Goal: Find specific page/section: Locate item on page

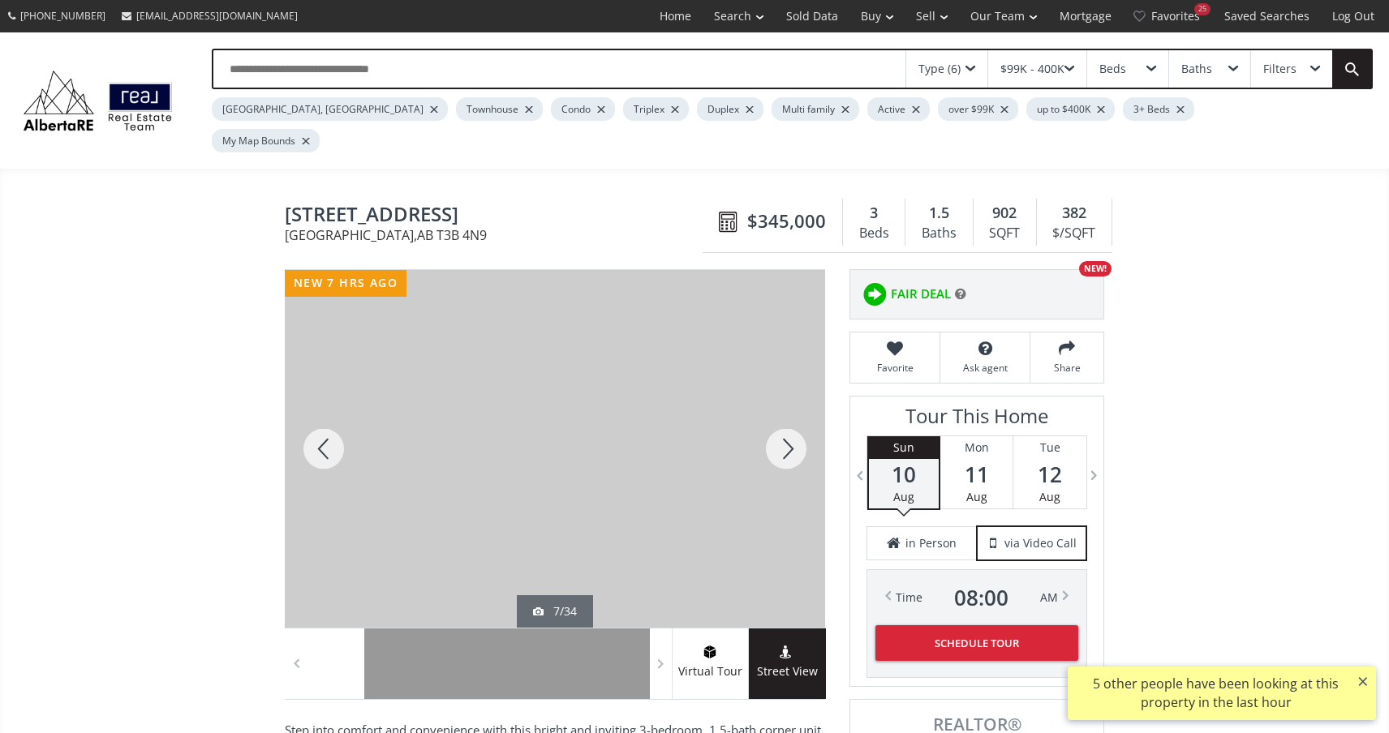
drag, startPoint x: 0, startPoint y: 0, endPoint x: 786, endPoint y: 404, distance: 883.9
click at [786, 404] on div at bounding box center [786, 449] width 78 height 358
click at [787, 404] on div at bounding box center [786, 449] width 78 height 358
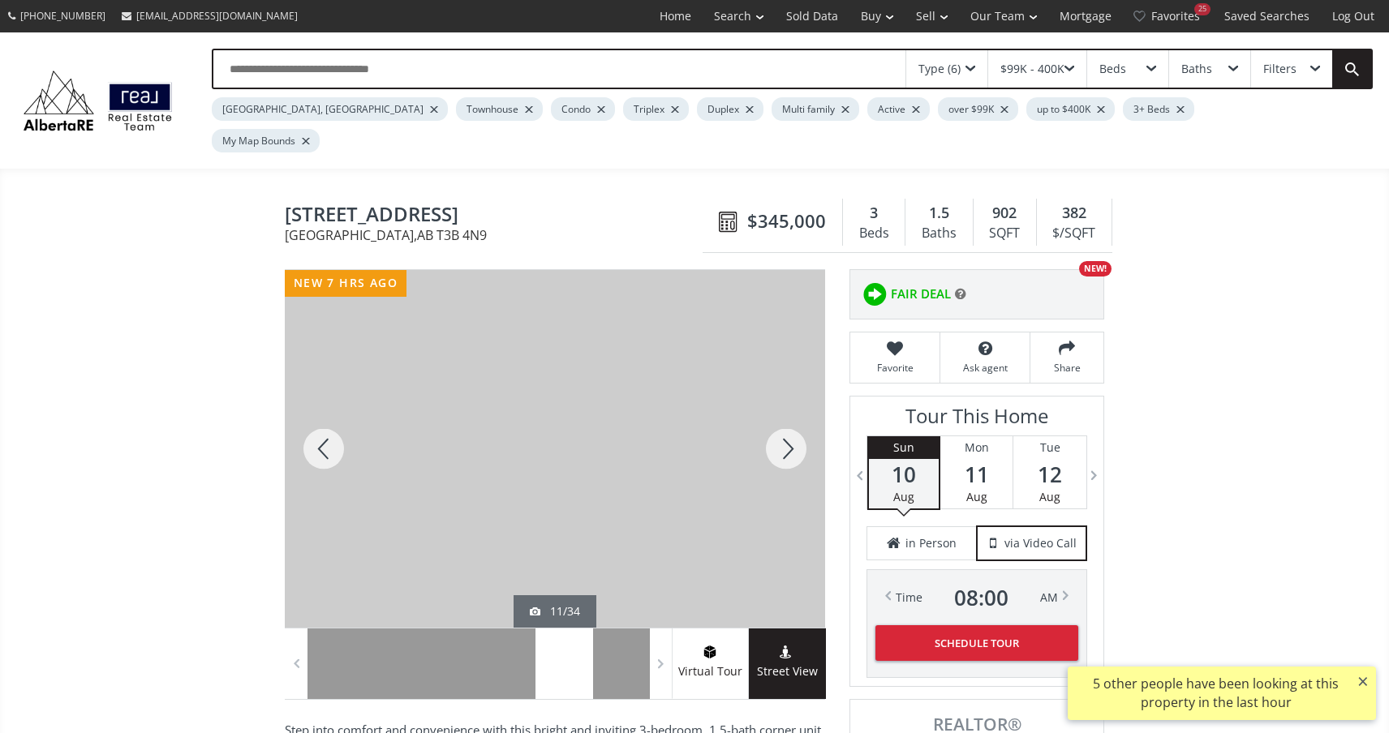
click at [787, 405] on div at bounding box center [786, 449] width 78 height 358
click at [787, 406] on div at bounding box center [786, 449] width 78 height 358
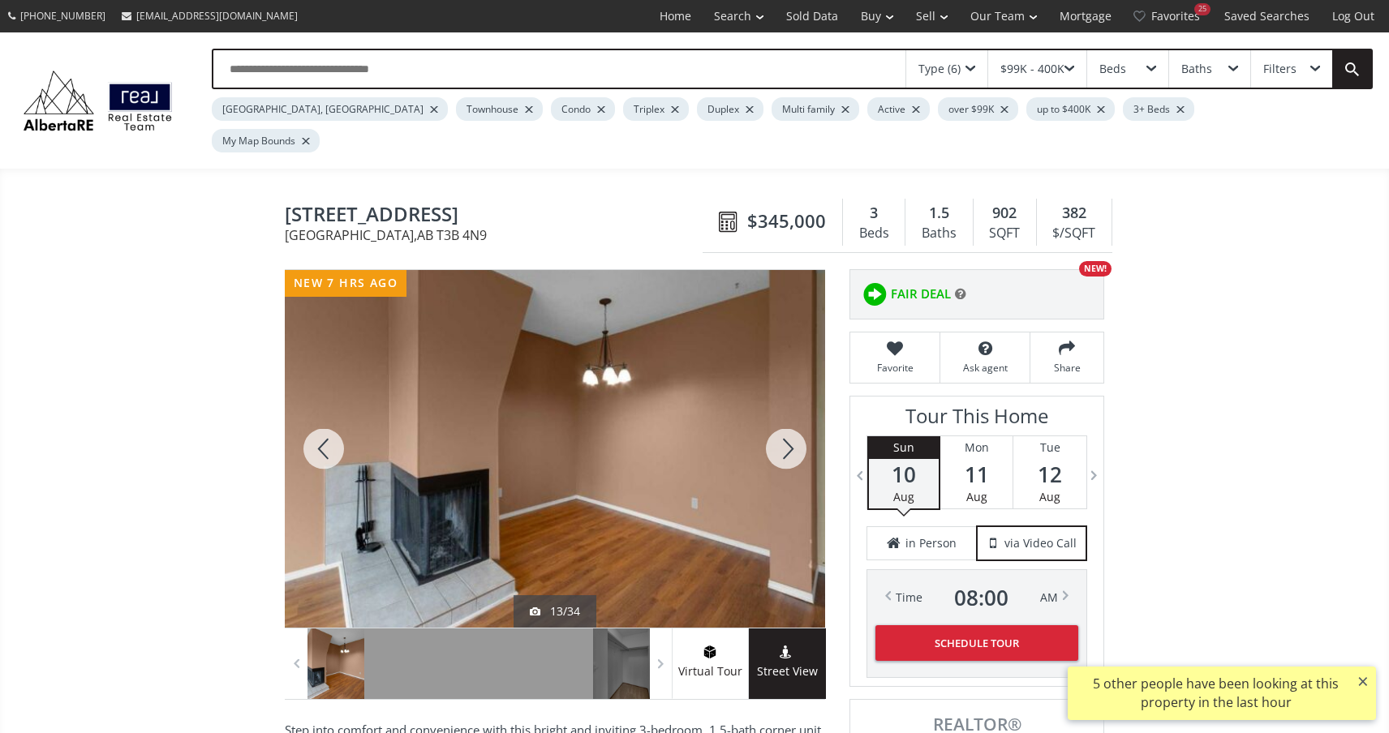
click at [787, 406] on div at bounding box center [786, 449] width 78 height 358
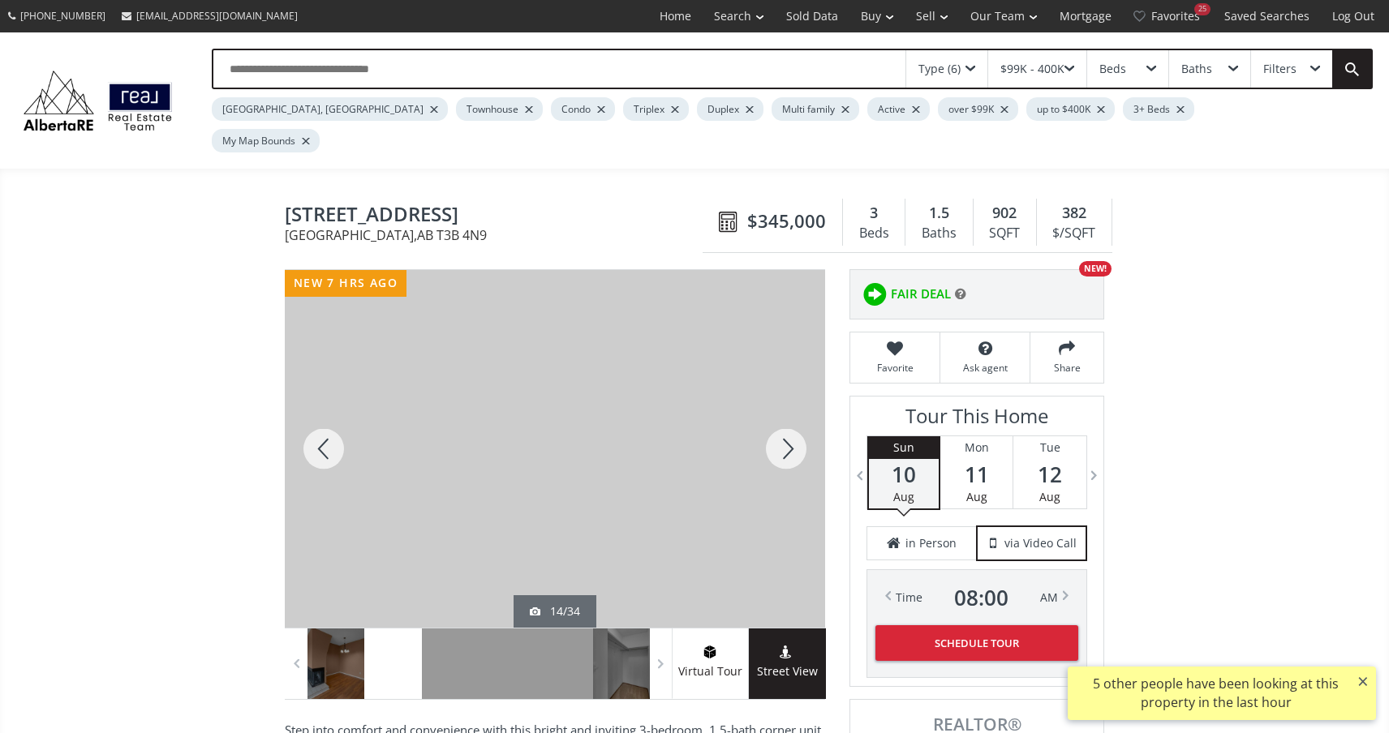
click at [787, 406] on div at bounding box center [786, 449] width 78 height 358
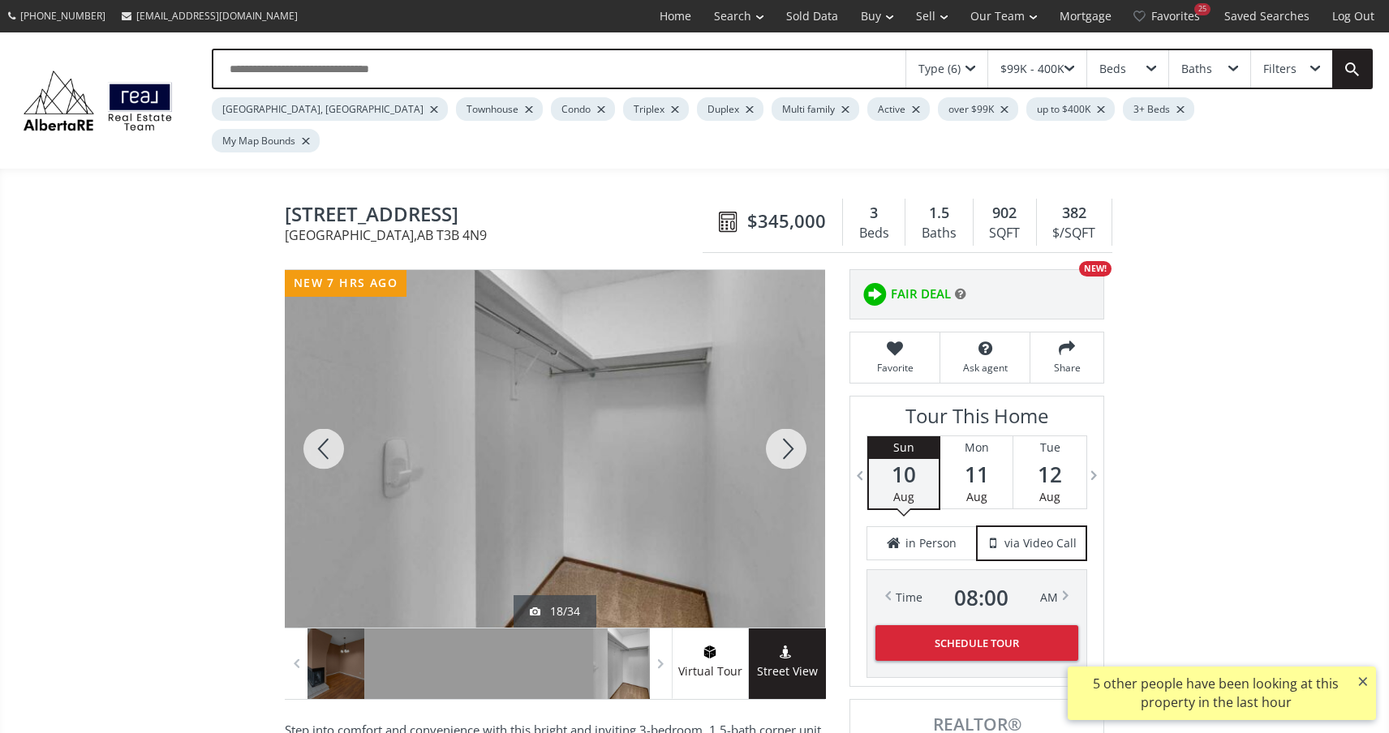
click at [787, 406] on div at bounding box center [786, 449] width 78 height 358
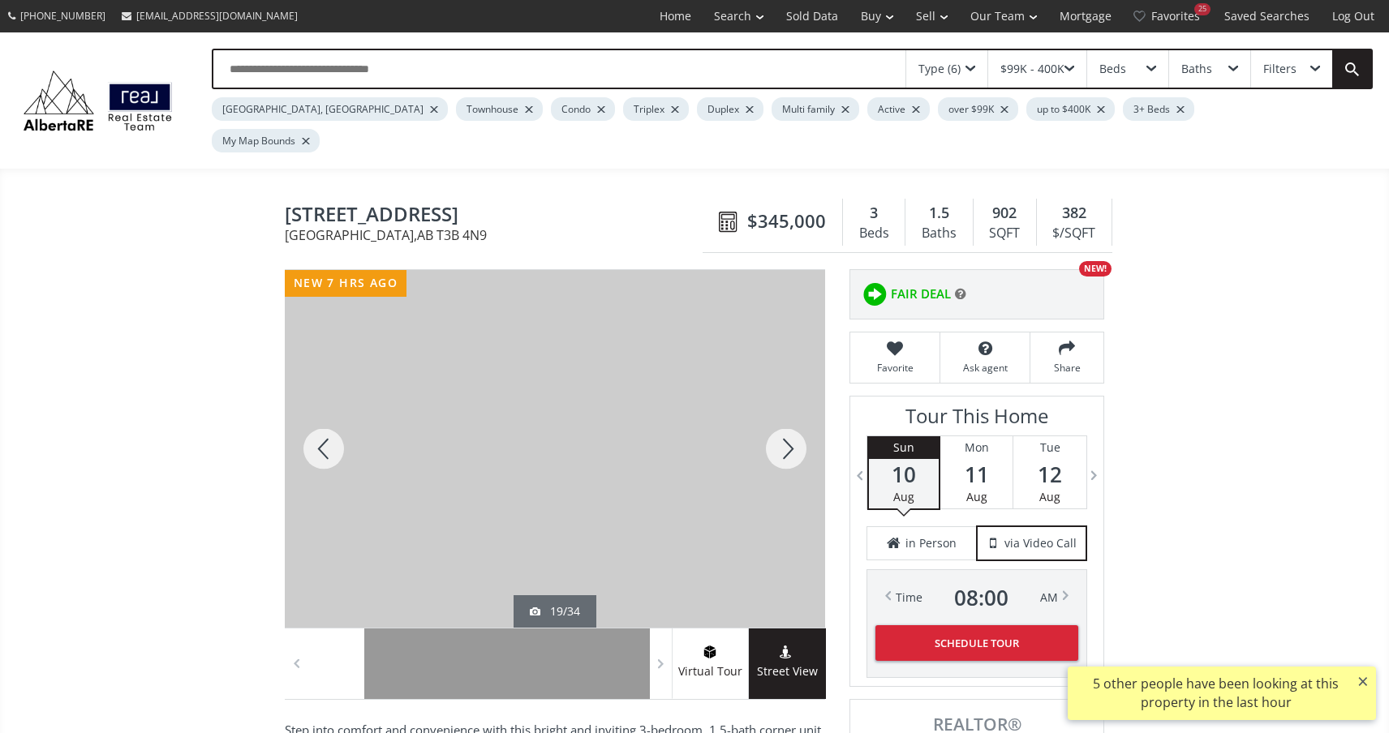
click at [787, 406] on div at bounding box center [786, 449] width 78 height 358
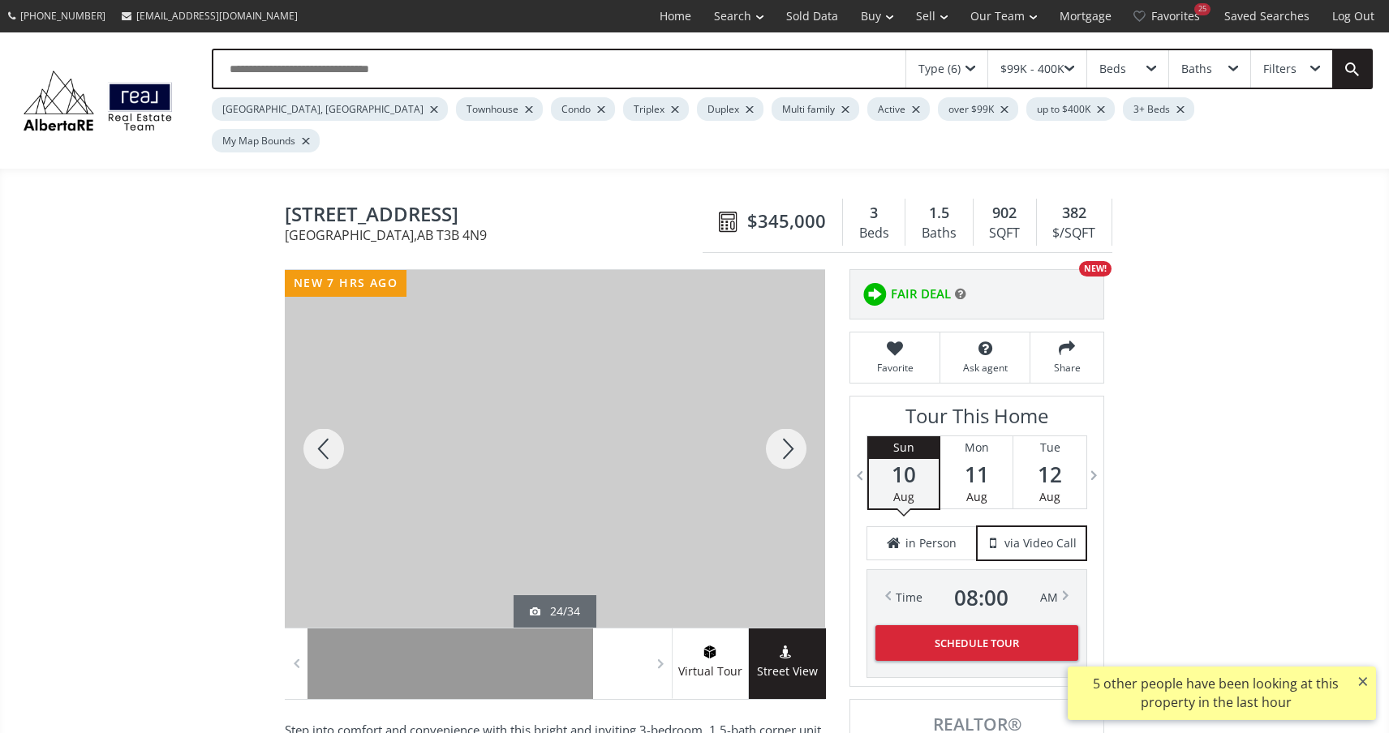
click at [787, 406] on div at bounding box center [786, 449] width 78 height 358
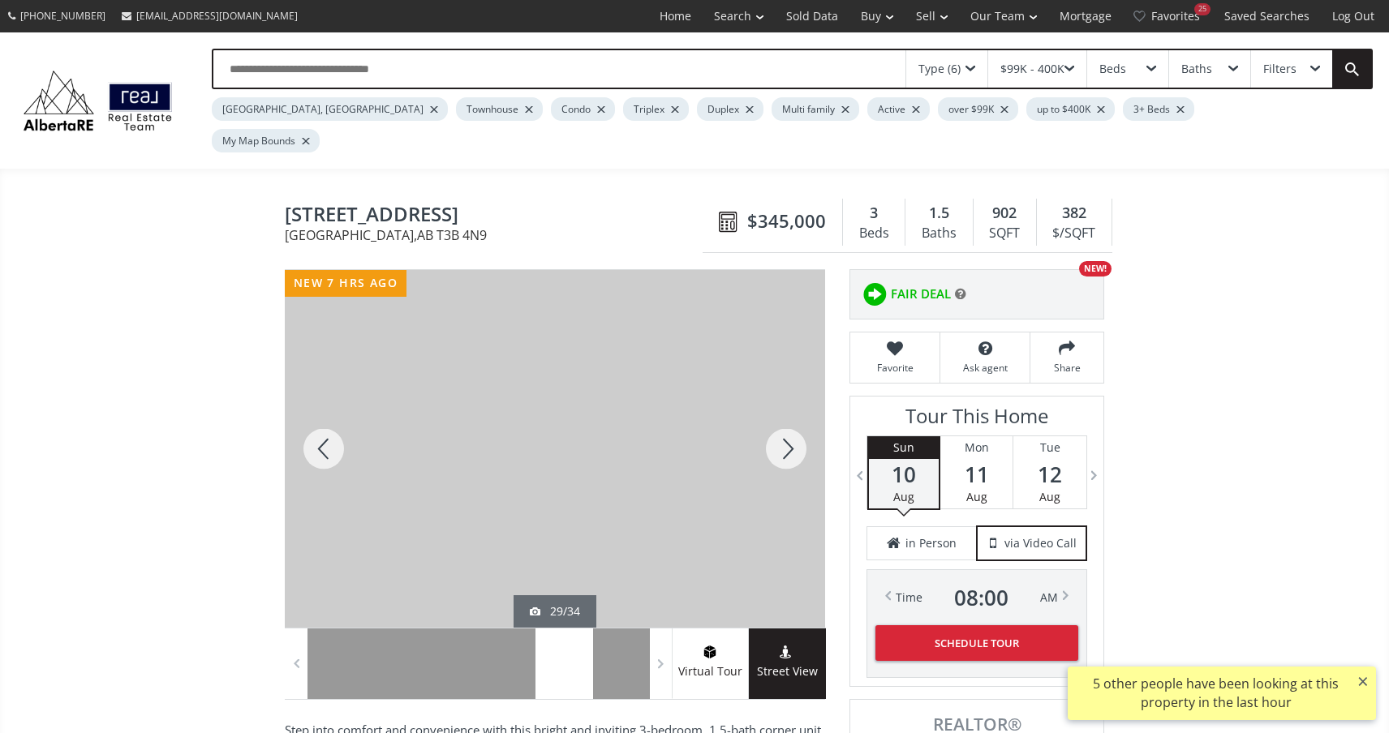
click at [787, 406] on div at bounding box center [786, 449] width 78 height 358
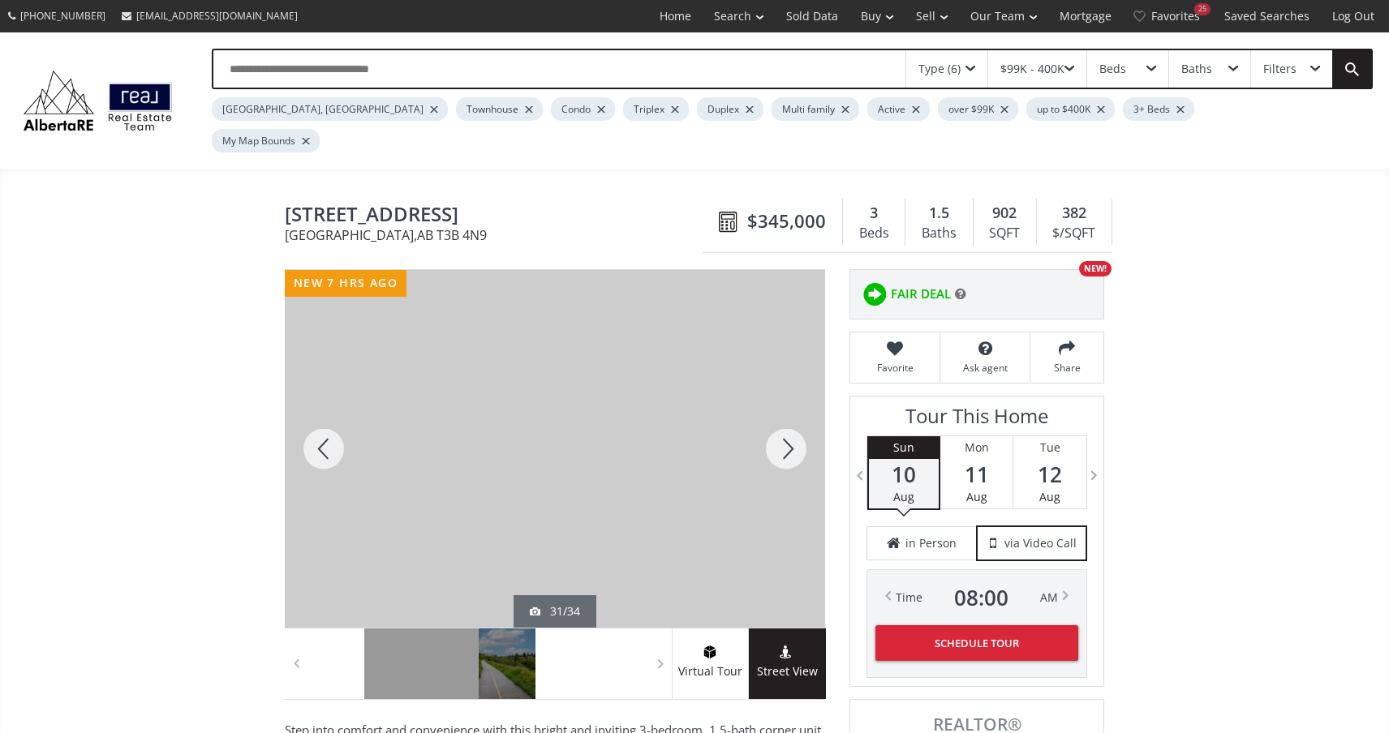
click at [787, 406] on div at bounding box center [786, 449] width 78 height 358
click at [787, 407] on div at bounding box center [786, 449] width 78 height 358
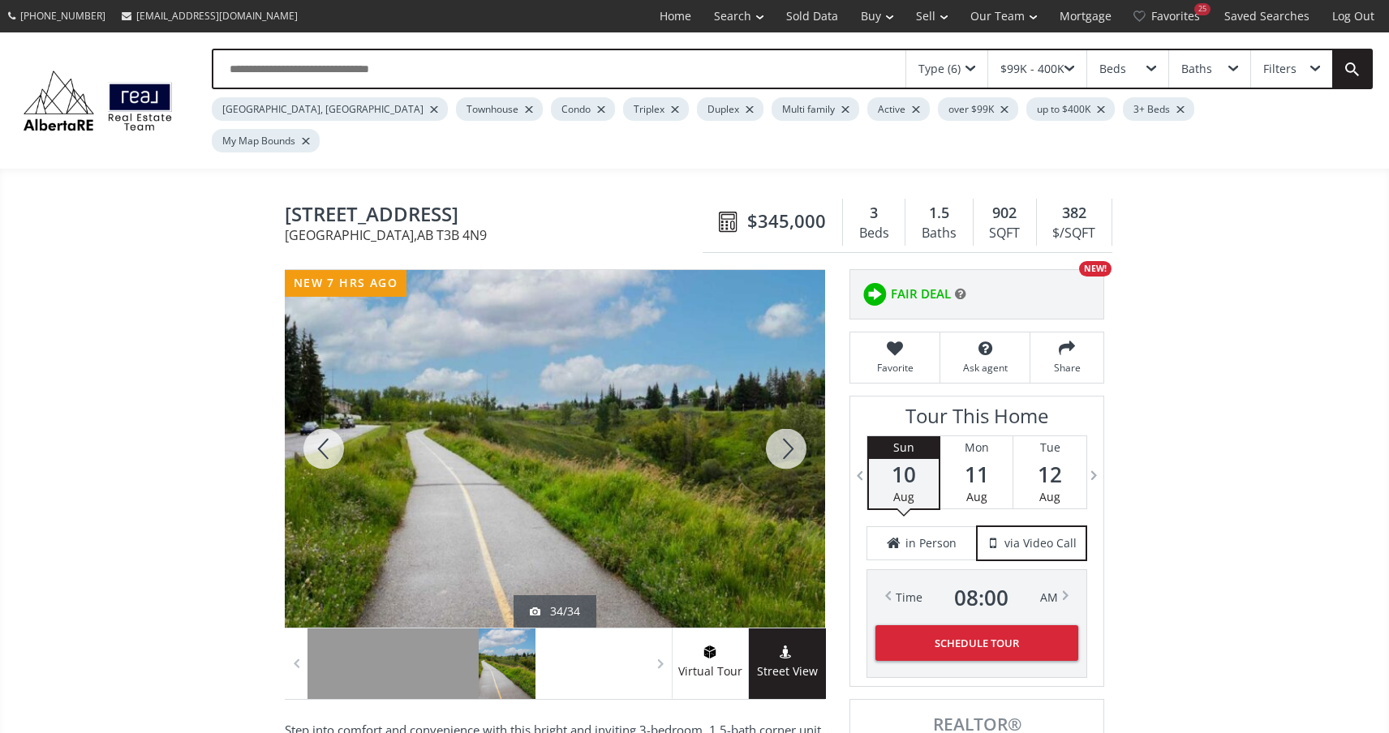
click at [787, 407] on div at bounding box center [786, 449] width 78 height 358
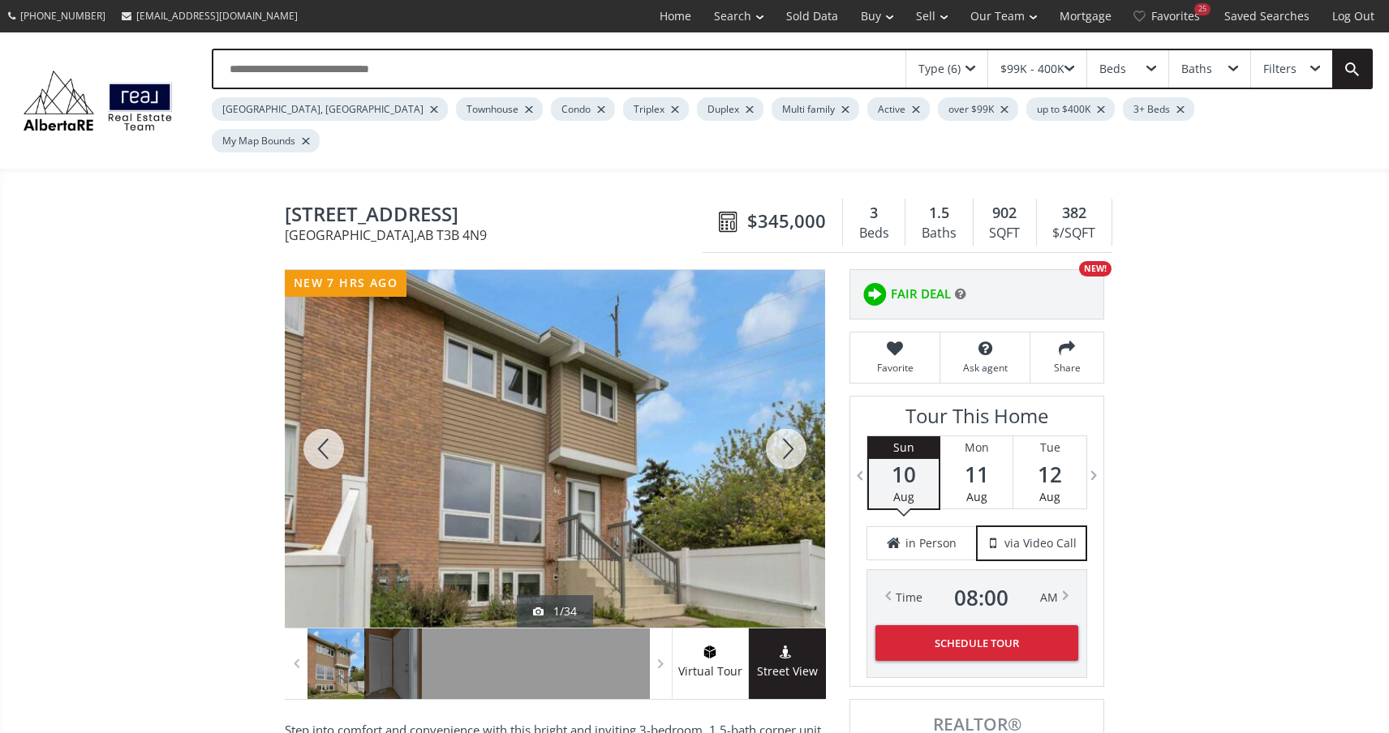
click at [787, 407] on div at bounding box center [786, 449] width 78 height 358
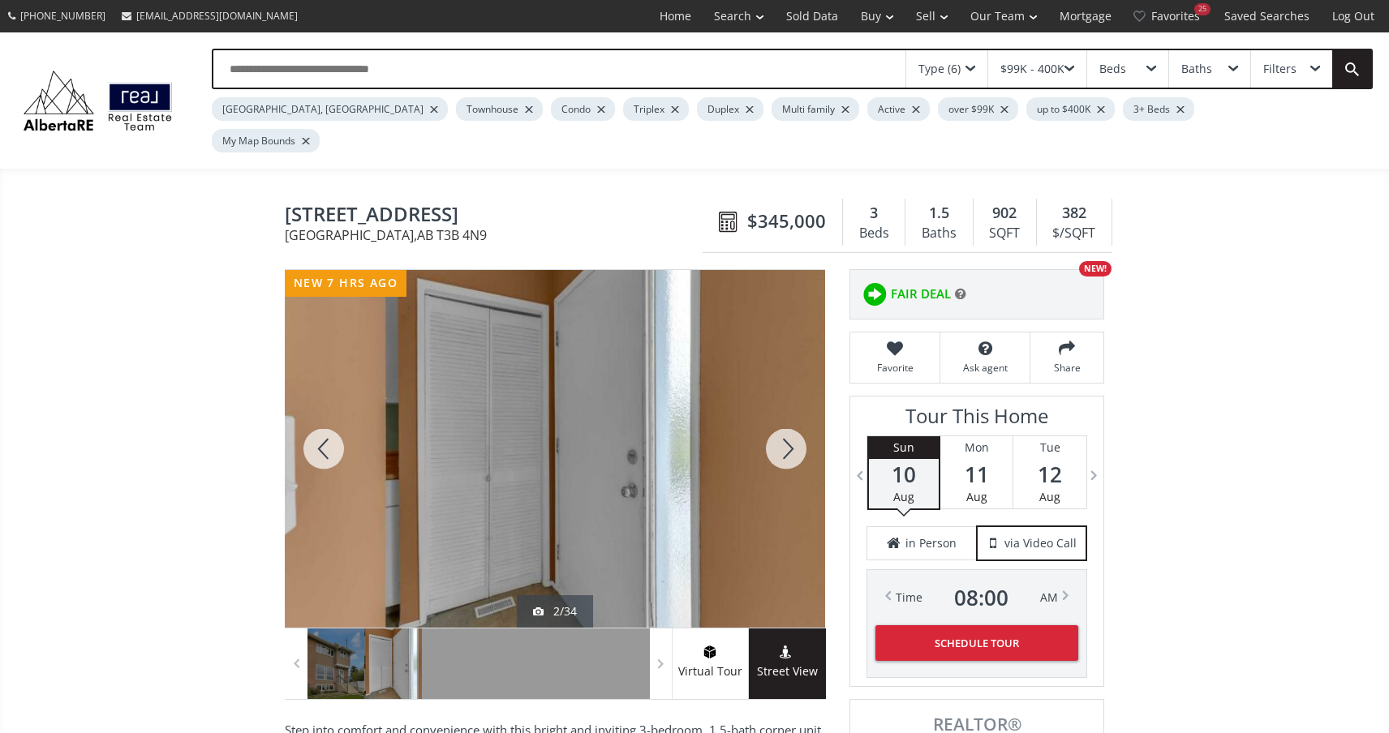
click at [787, 408] on div at bounding box center [786, 449] width 78 height 358
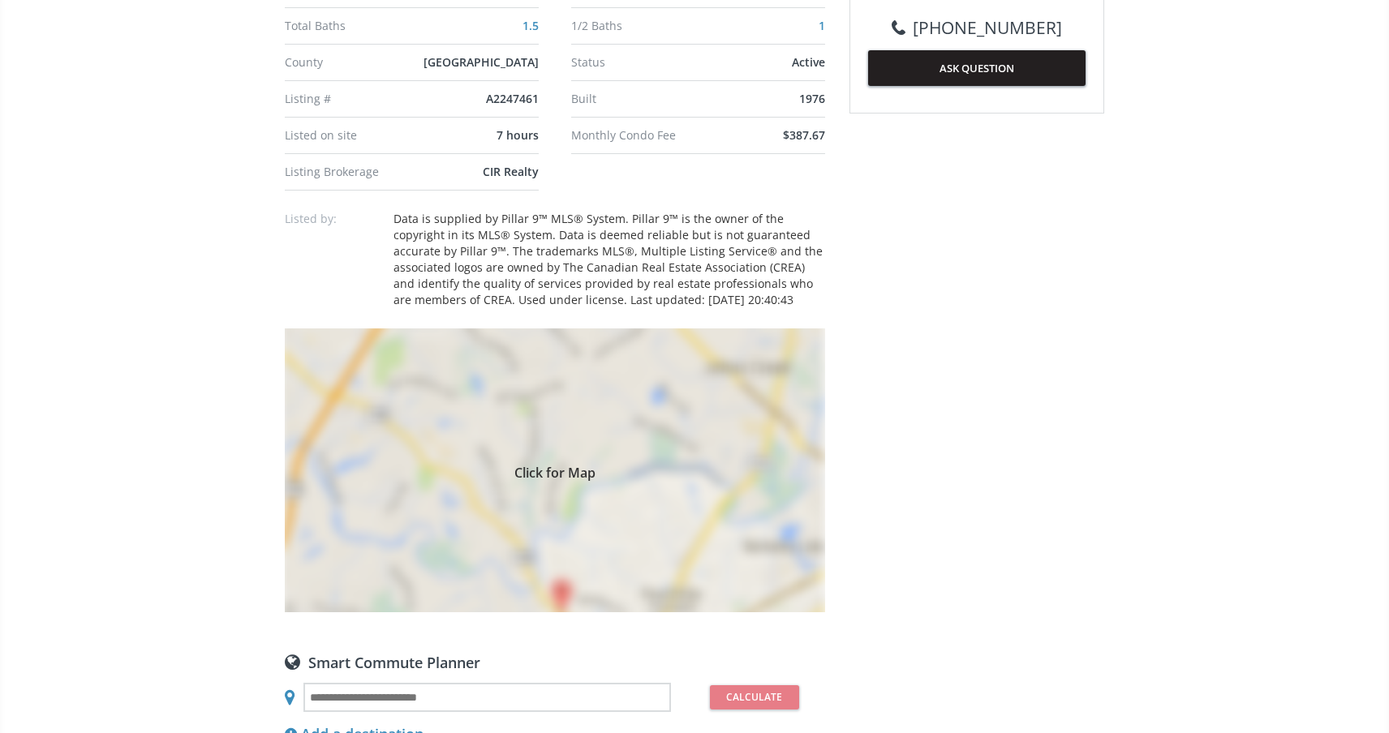
scroll to position [1004, 0]
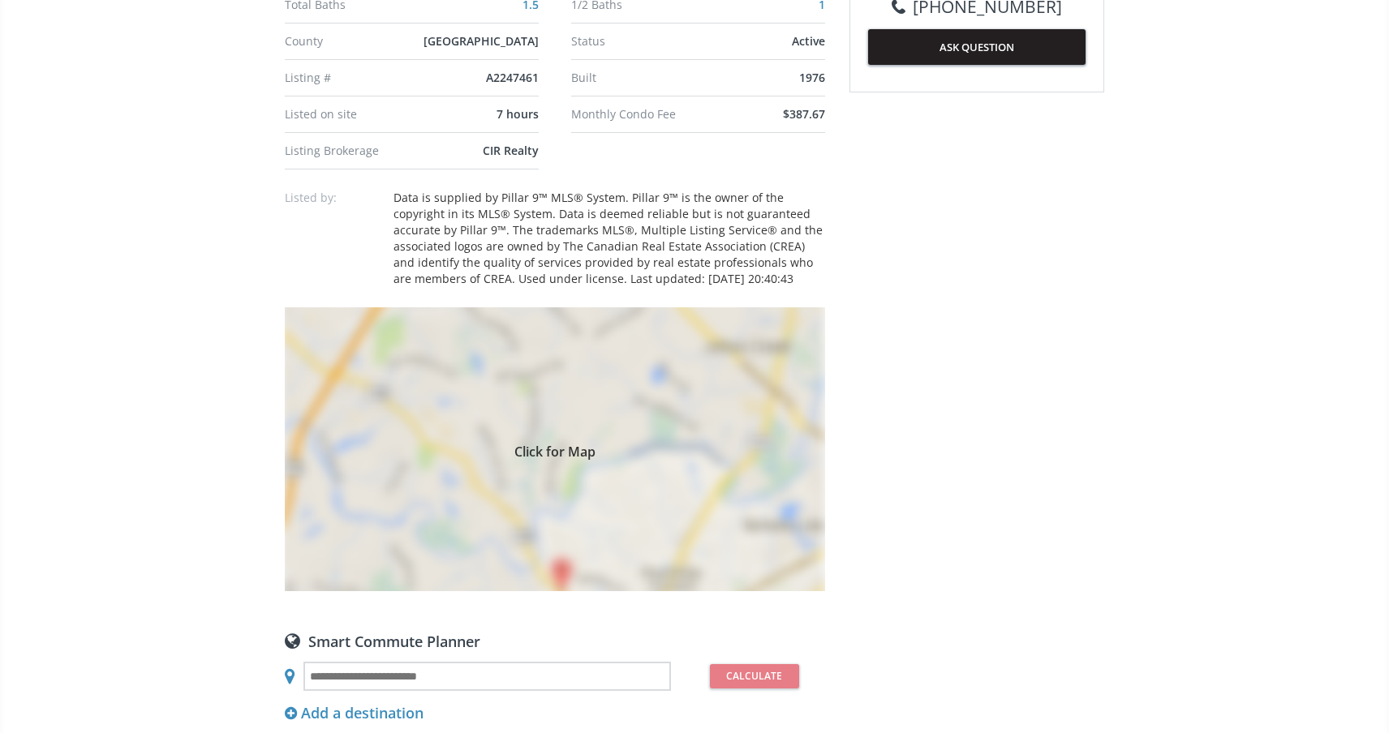
click at [555, 540] on div "Click for Map" at bounding box center [555, 449] width 540 height 284
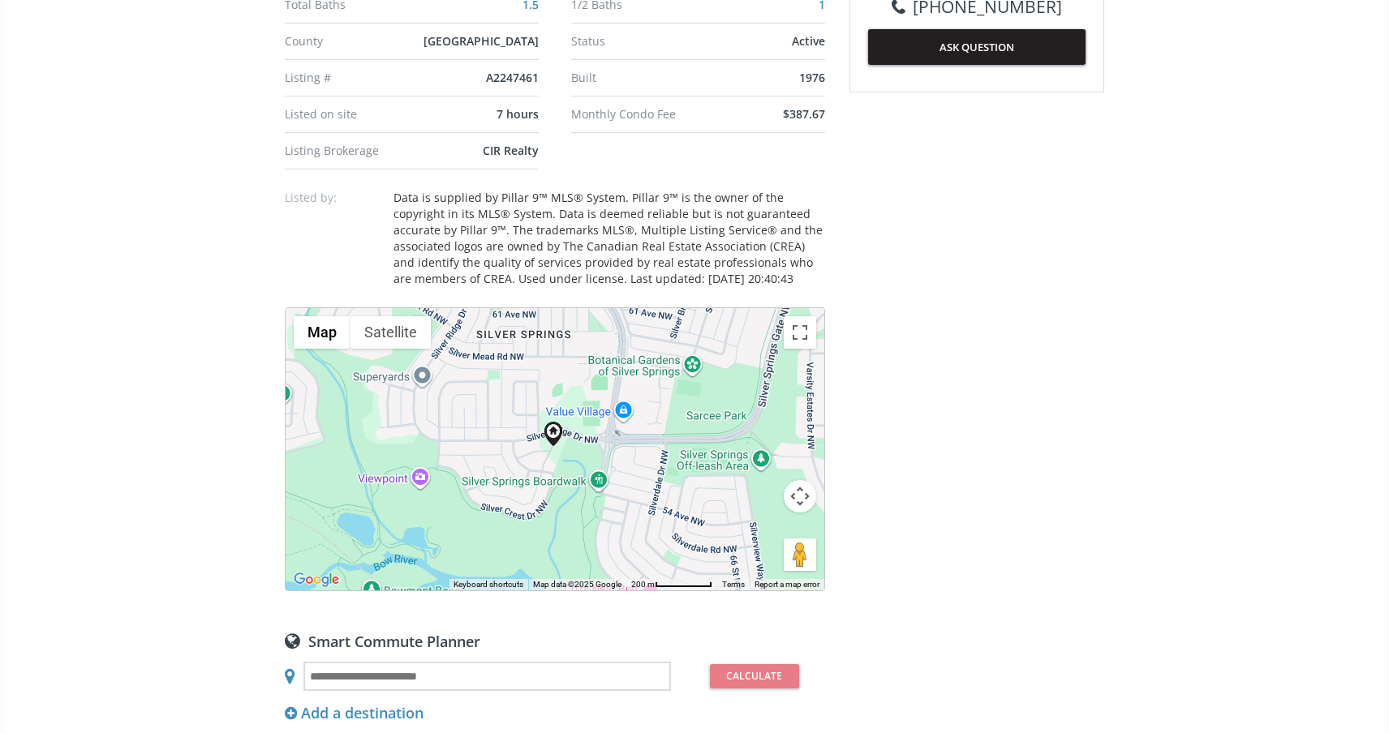
click at [796, 480] on button "Map camera controls" at bounding box center [800, 496] width 32 height 32
click at [769, 521] on button "Zoom out" at bounding box center [759, 537] width 32 height 32
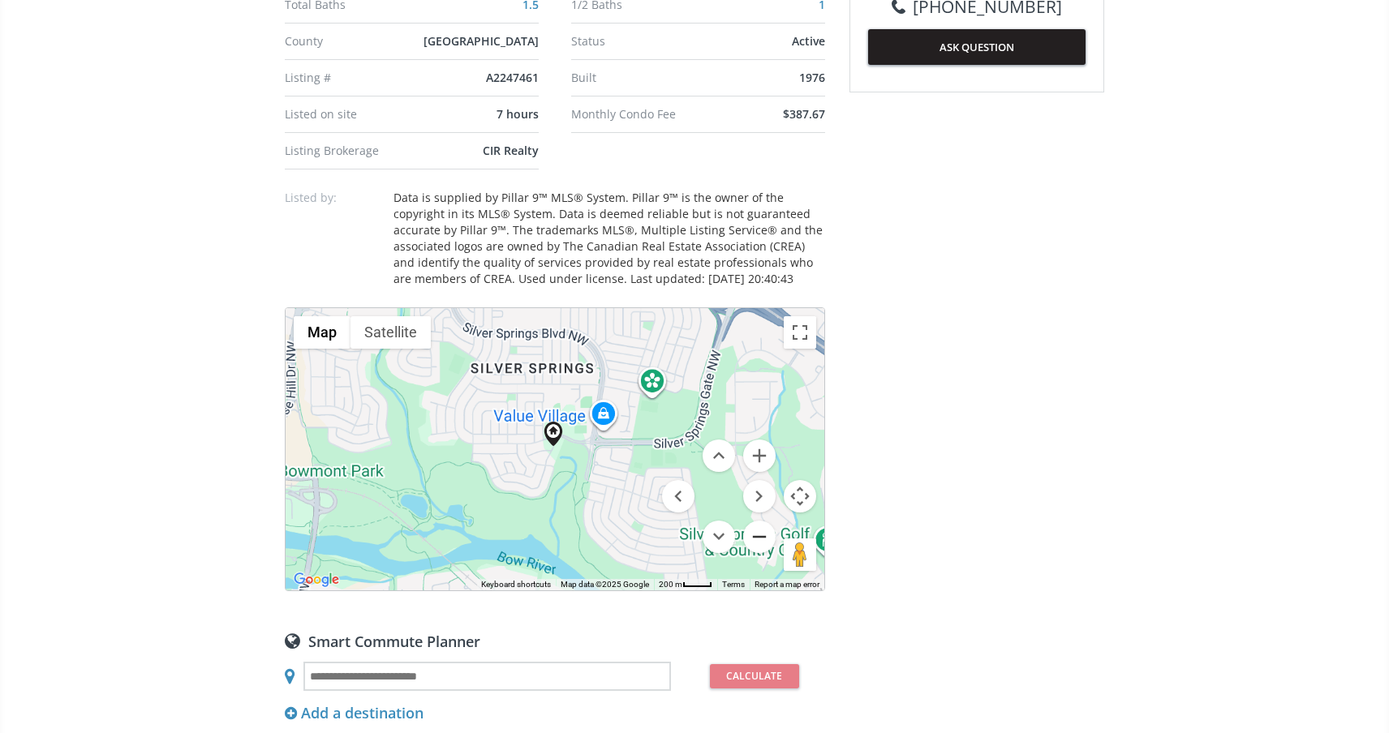
click at [769, 521] on button "Zoom out" at bounding box center [759, 537] width 32 height 32
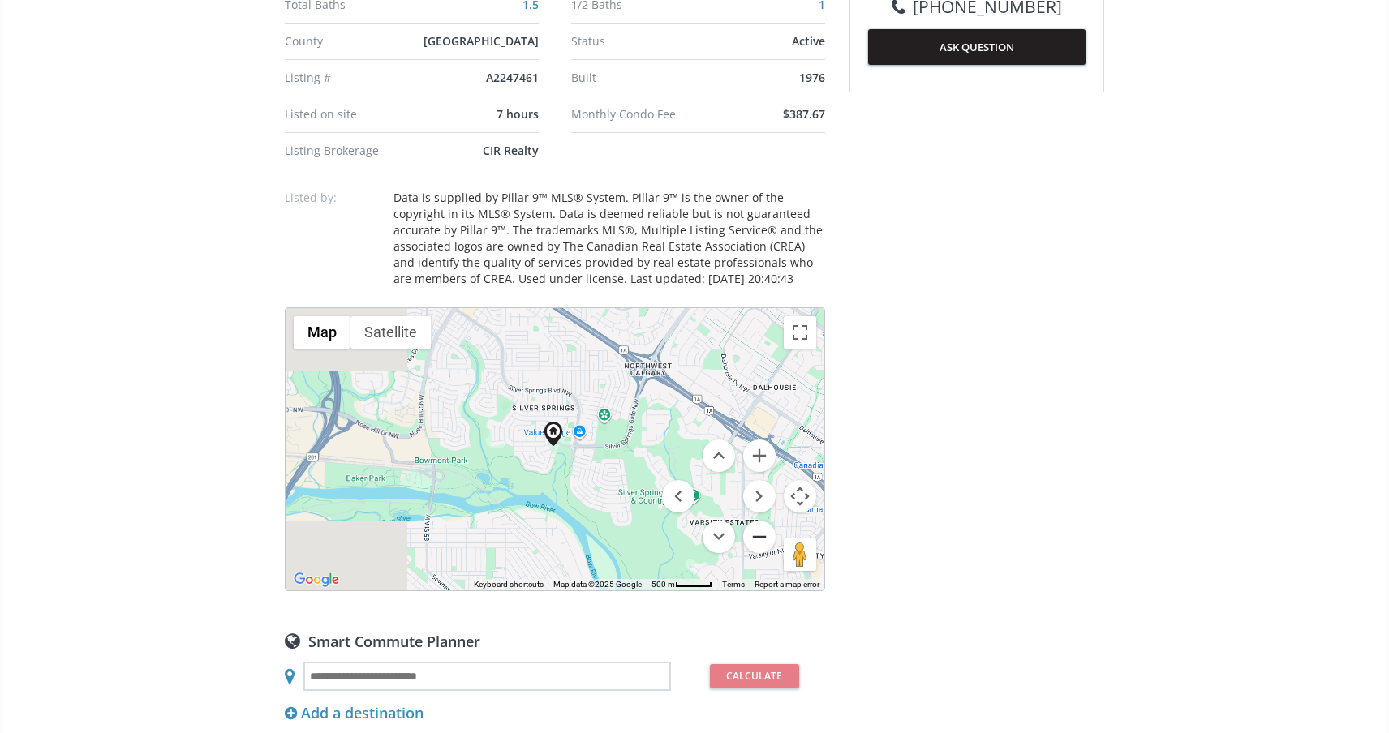
click at [769, 521] on button "Zoom out" at bounding box center [759, 537] width 32 height 32
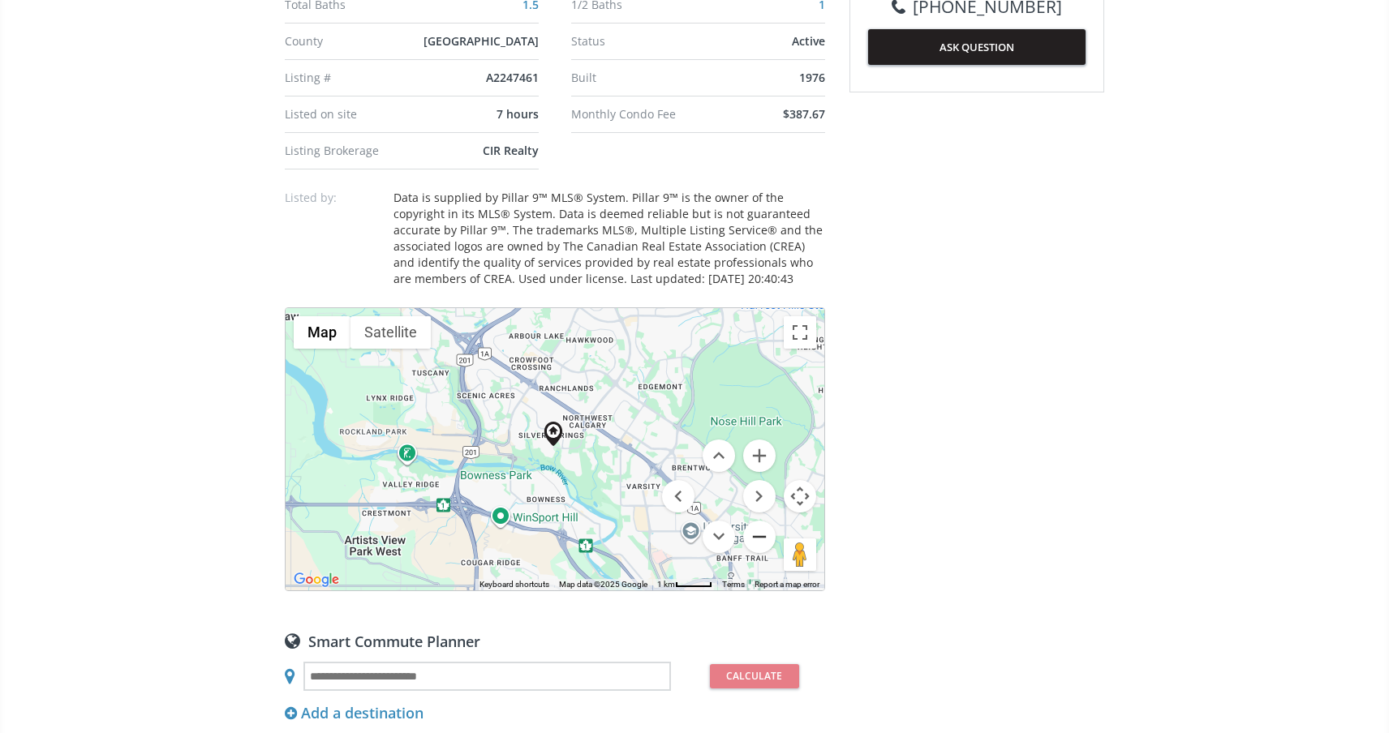
click at [769, 521] on button "Zoom out" at bounding box center [759, 537] width 32 height 32
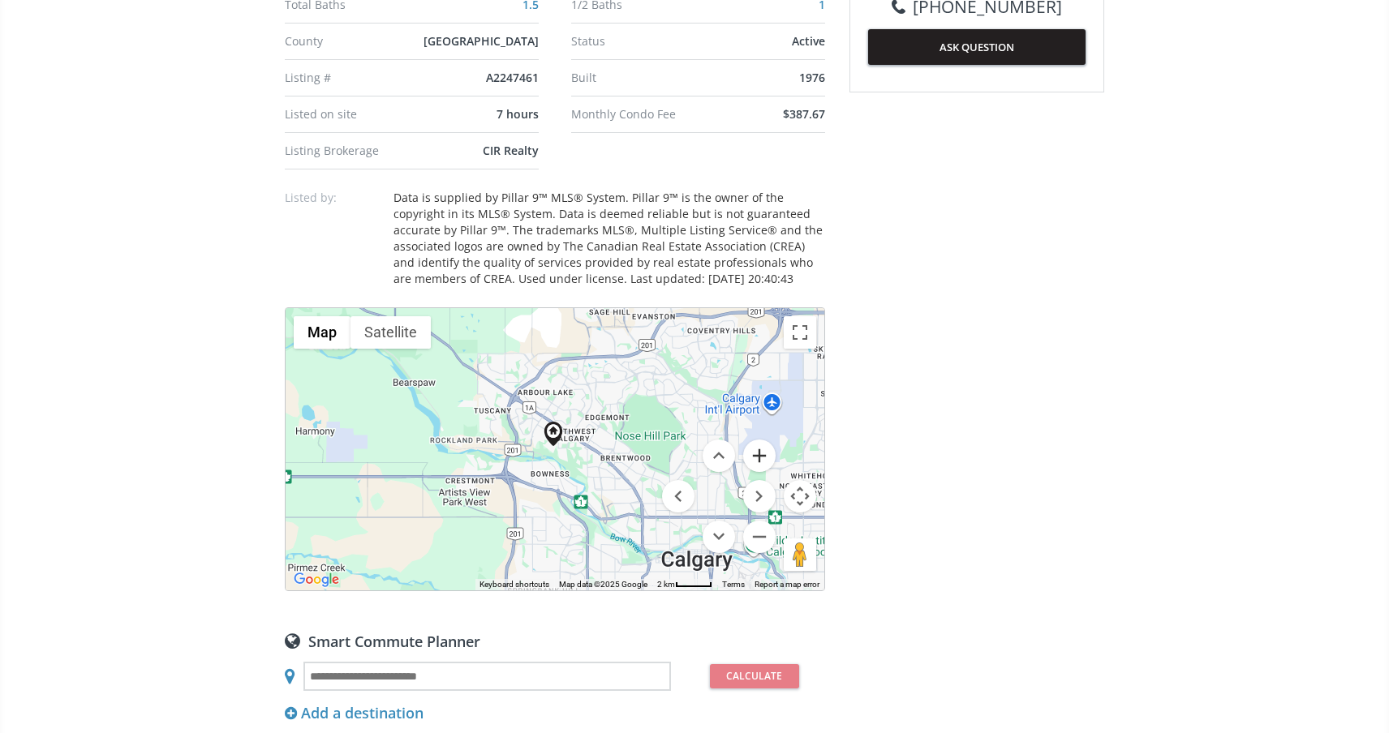
click at [764, 440] on button "Zoom in" at bounding box center [759, 456] width 32 height 32
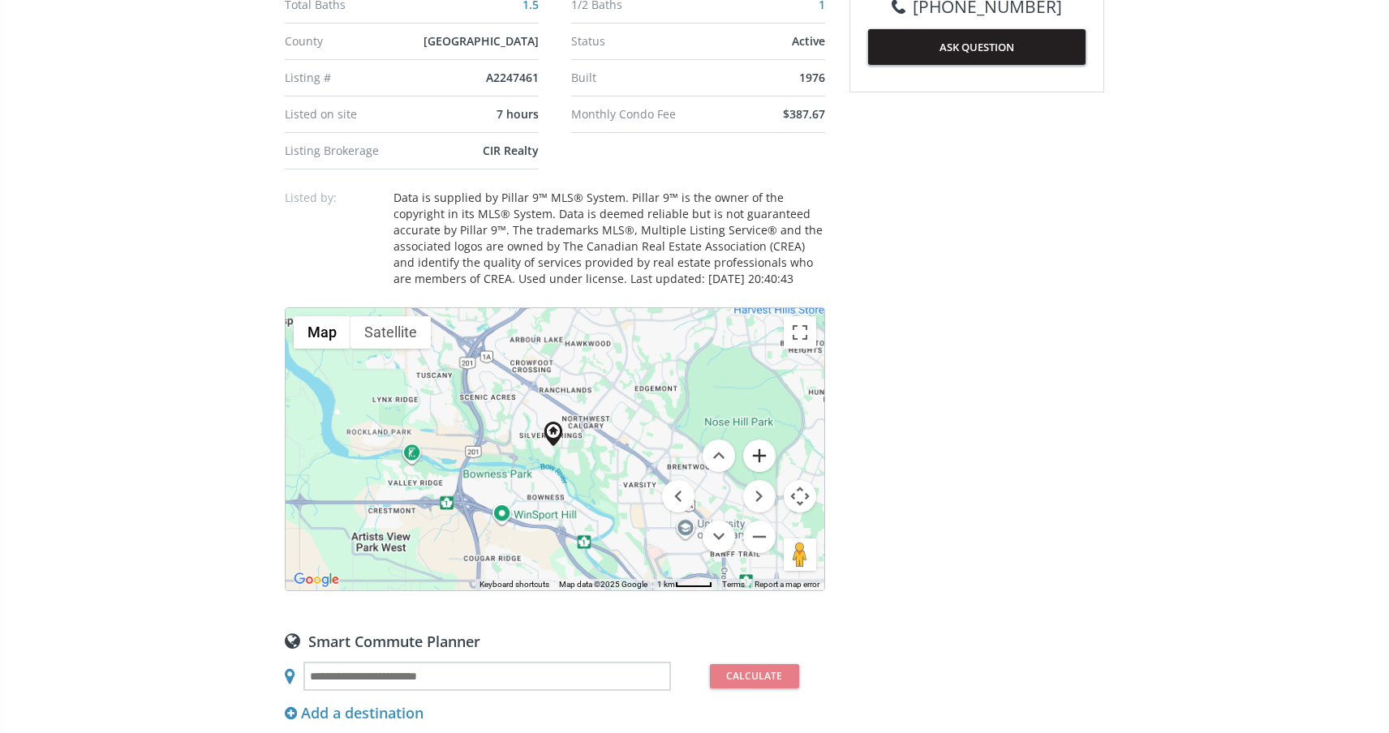
click at [764, 440] on button "Zoom in" at bounding box center [759, 456] width 32 height 32
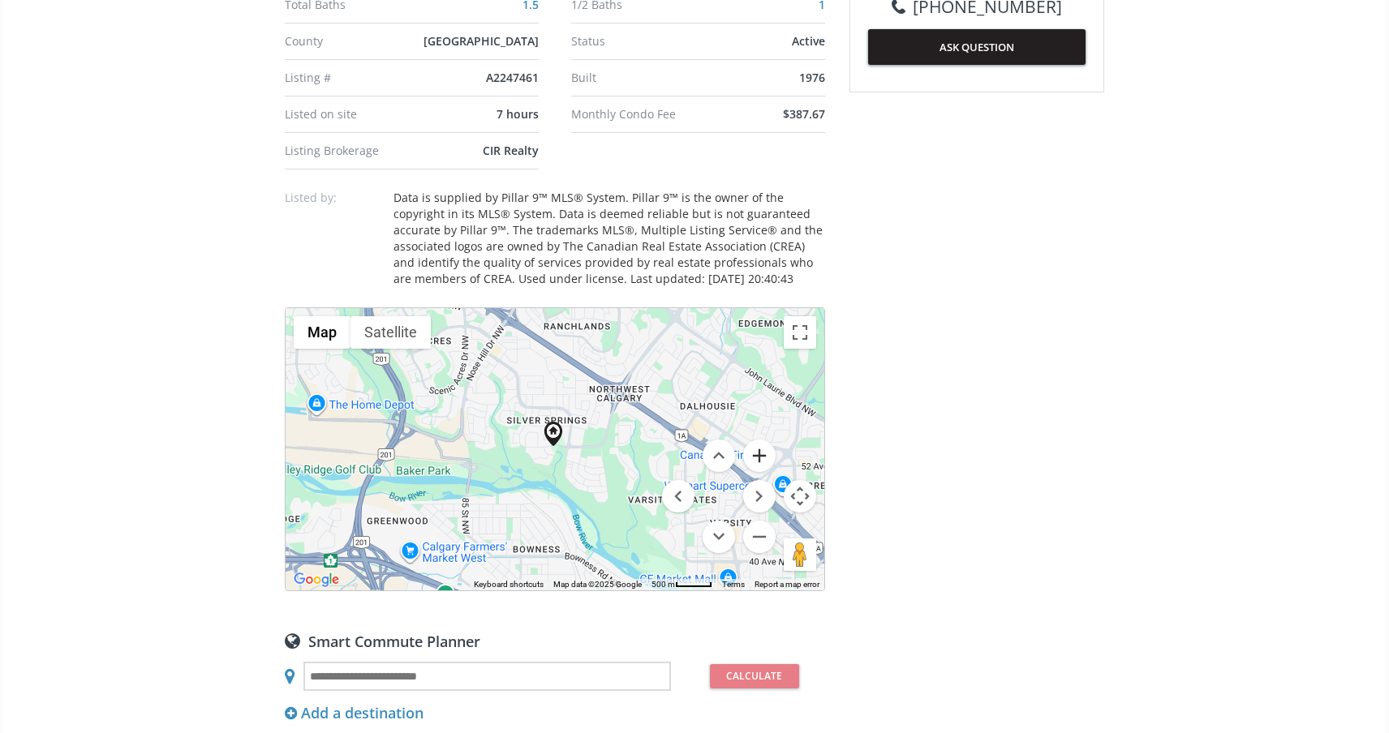
click at [764, 440] on button "Zoom in" at bounding box center [759, 456] width 32 height 32
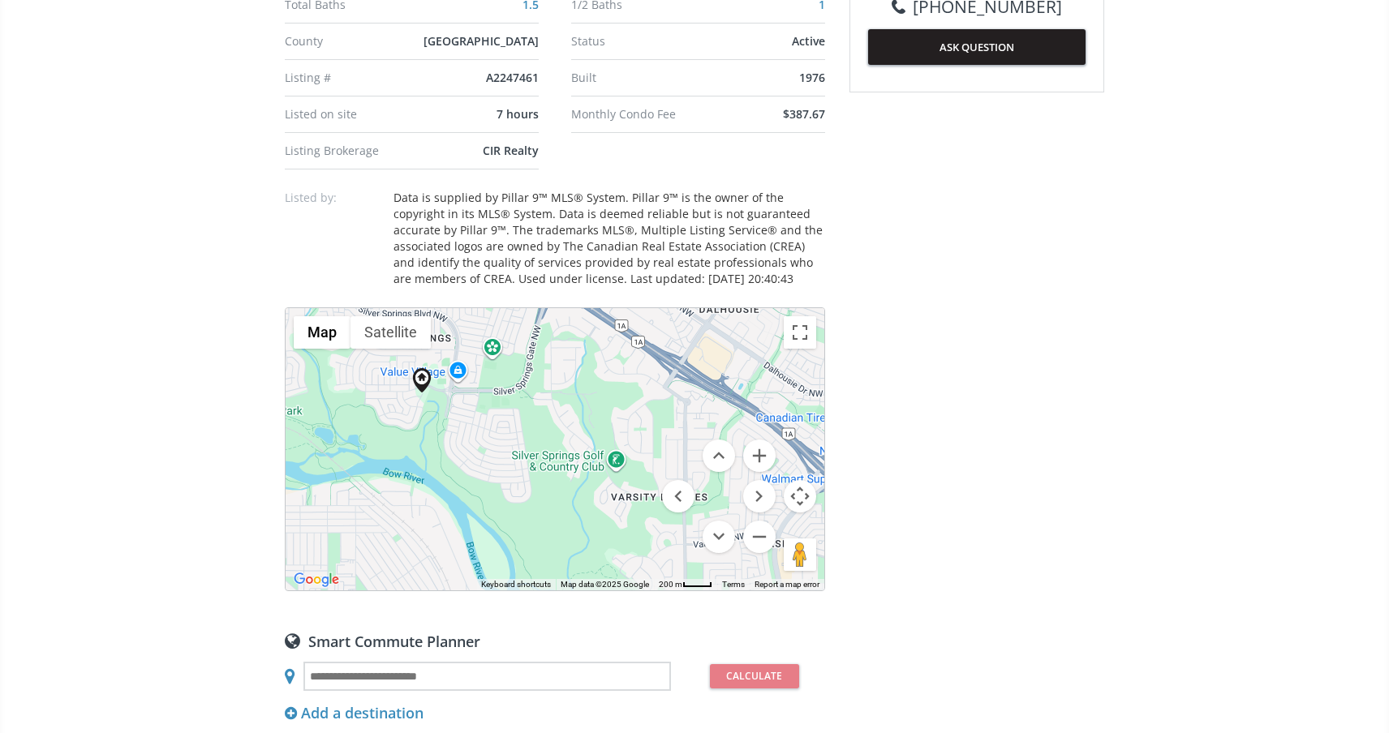
drag, startPoint x: 652, startPoint y: 405, endPoint x: 496, endPoint y: 332, distance: 172.8
click at [496, 332] on div "To navigate, press the arrow keys." at bounding box center [555, 449] width 539 height 282
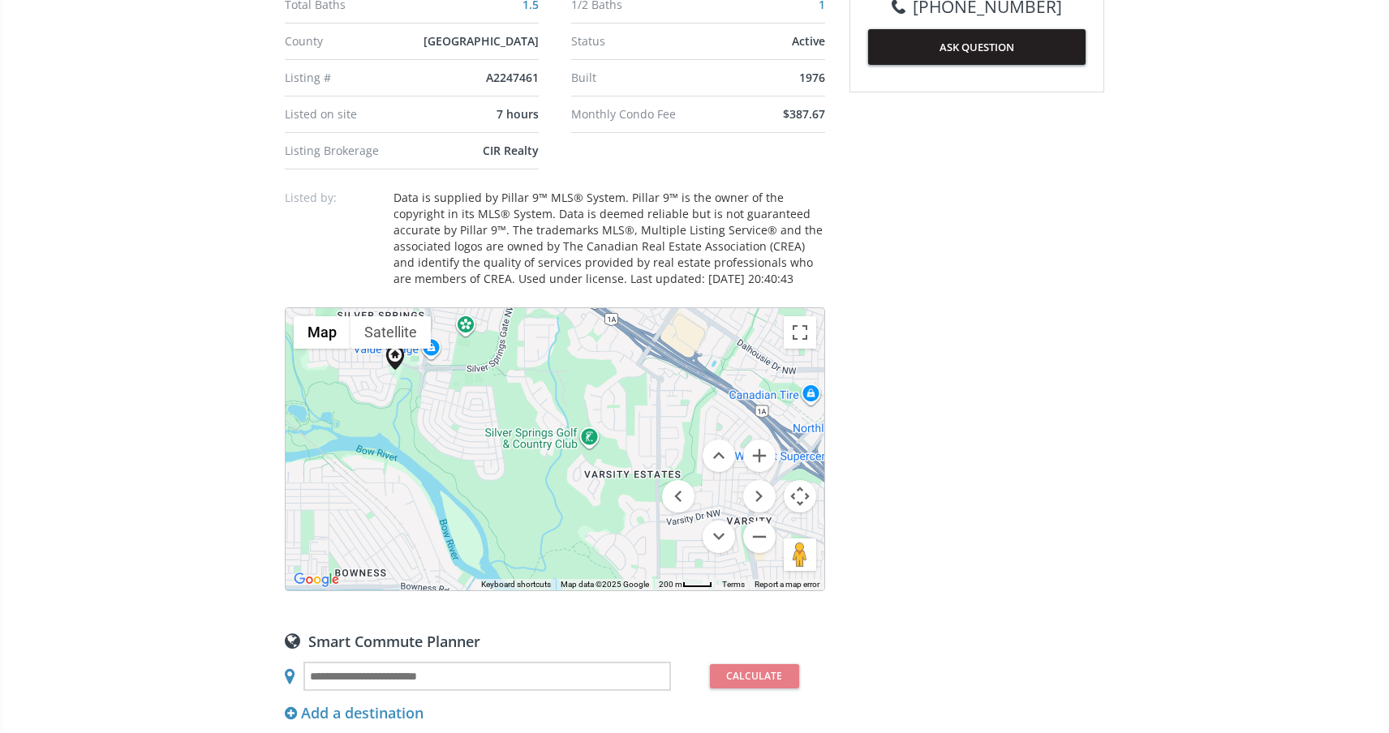
drag, startPoint x: 594, startPoint y: 351, endPoint x: 634, endPoint y: 357, distance: 41.0
click at [634, 357] on div "To navigate, press the arrow keys." at bounding box center [555, 449] width 539 height 282
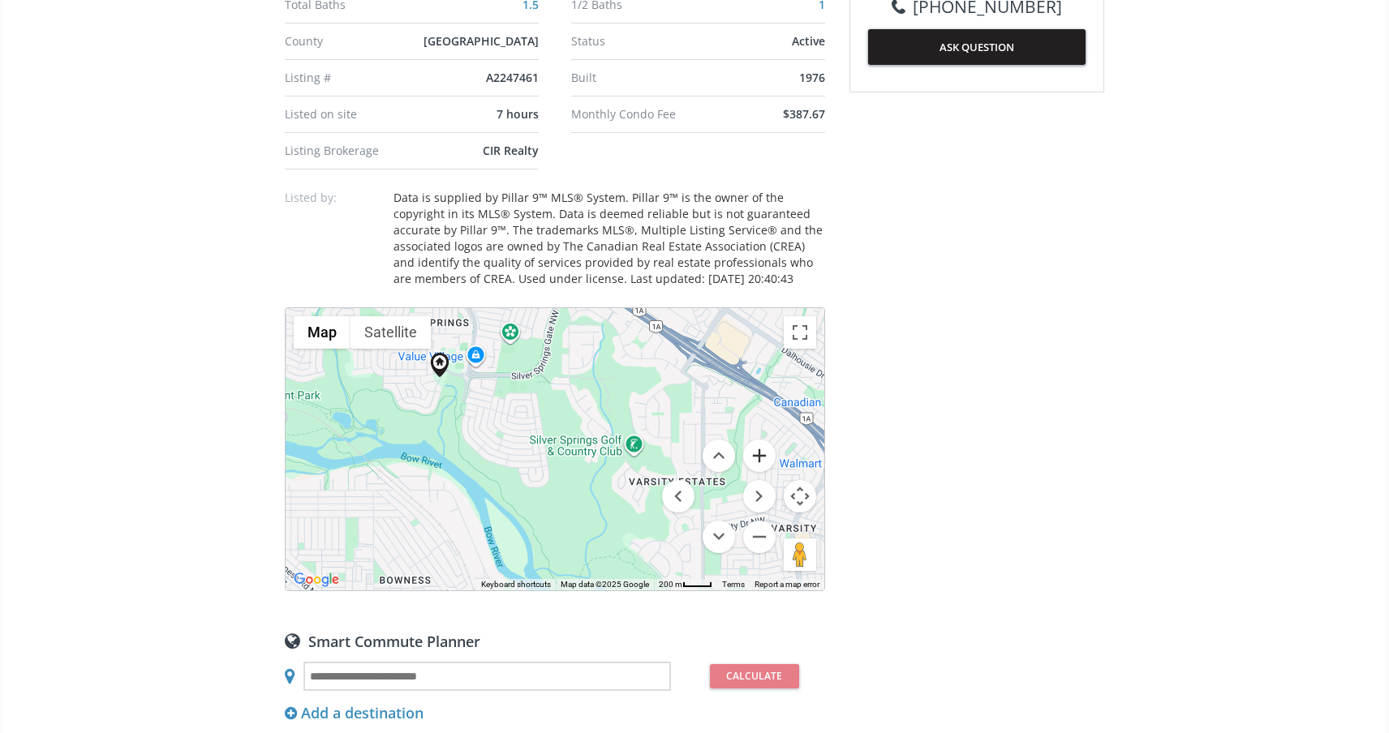
click at [758, 440] on button "Zoom in" at bounding box center [759, 456] width 32 height 32
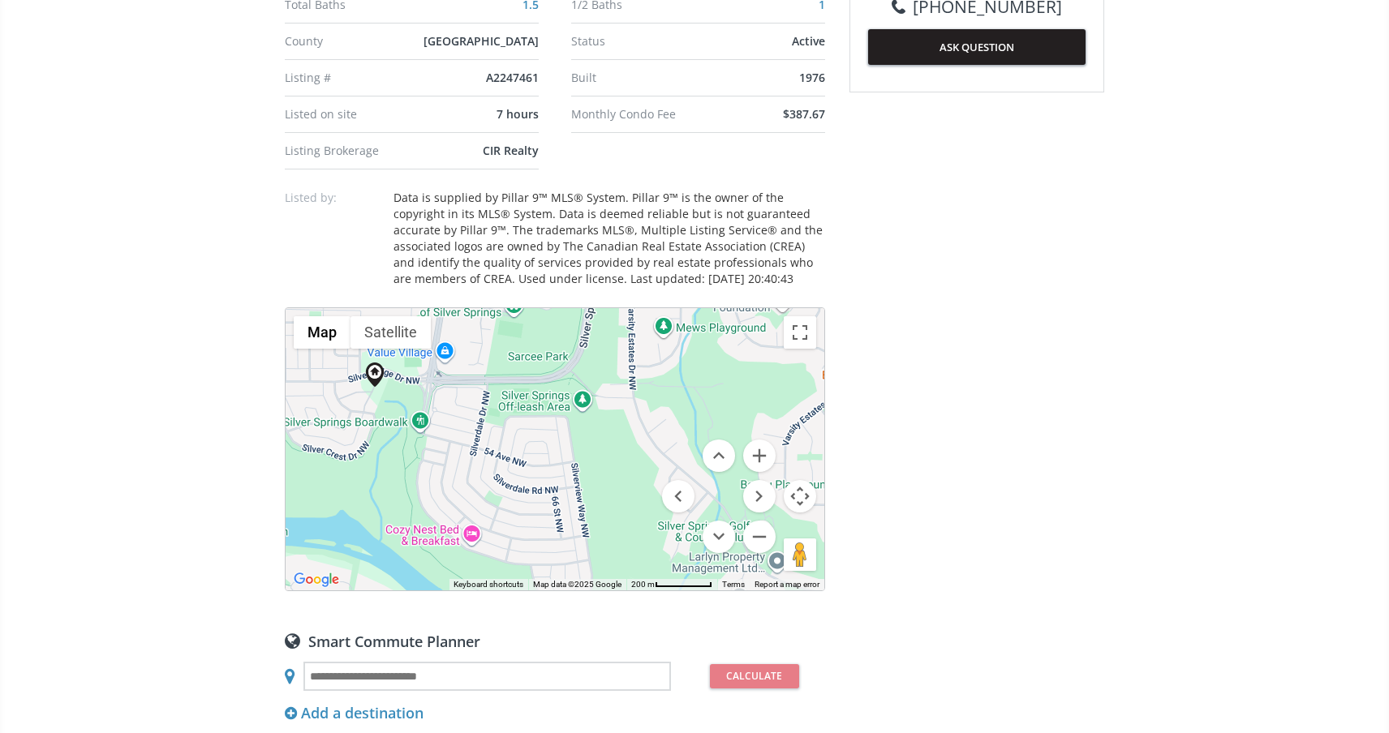
drag, startPoint x: 601, startPoint y: 397, endPoint x: 649, endPoint y: 475, distance: 92.1
click at [649, 476] on div "To navigate, press the arrow keys." at bounding box center [555, 449] width 539 height 282
click at [362, 662] on input "text" at bounding box center [487, 676] width 368 height 29
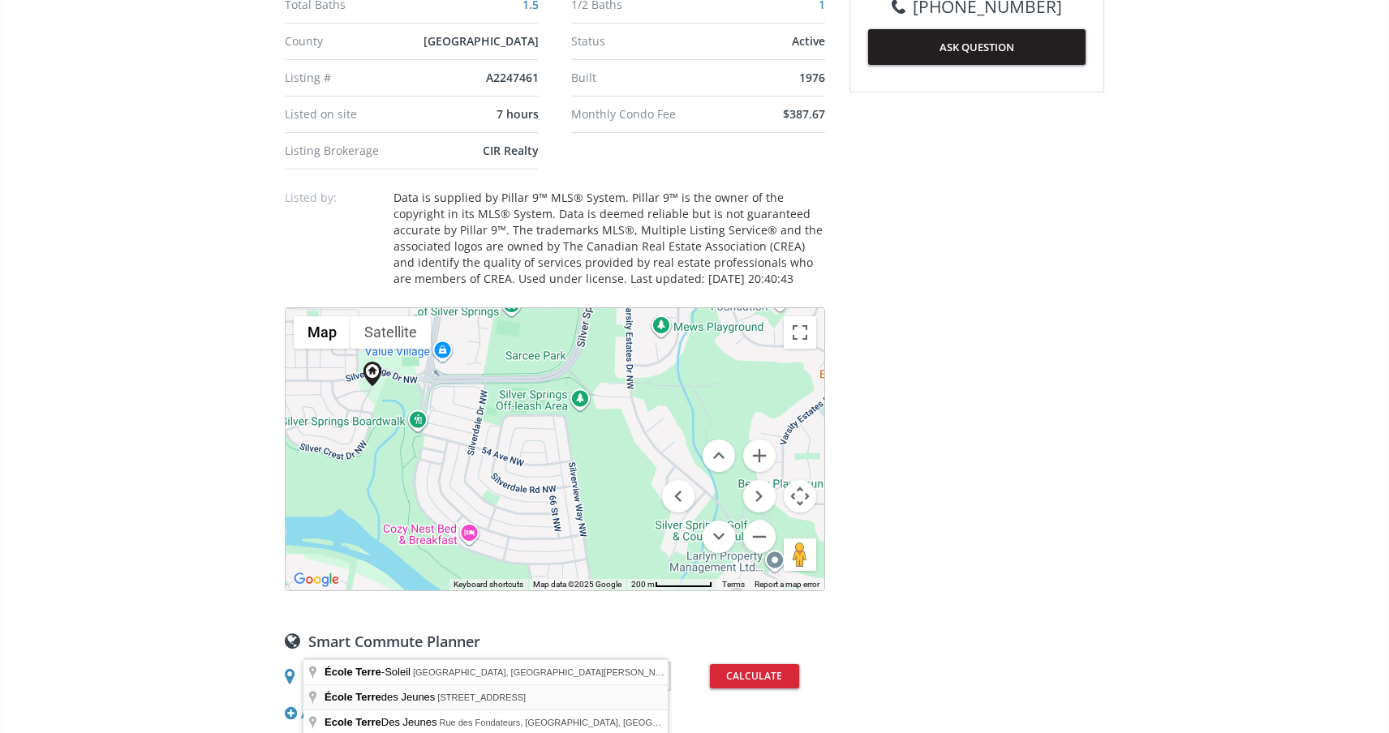
type input "**********"
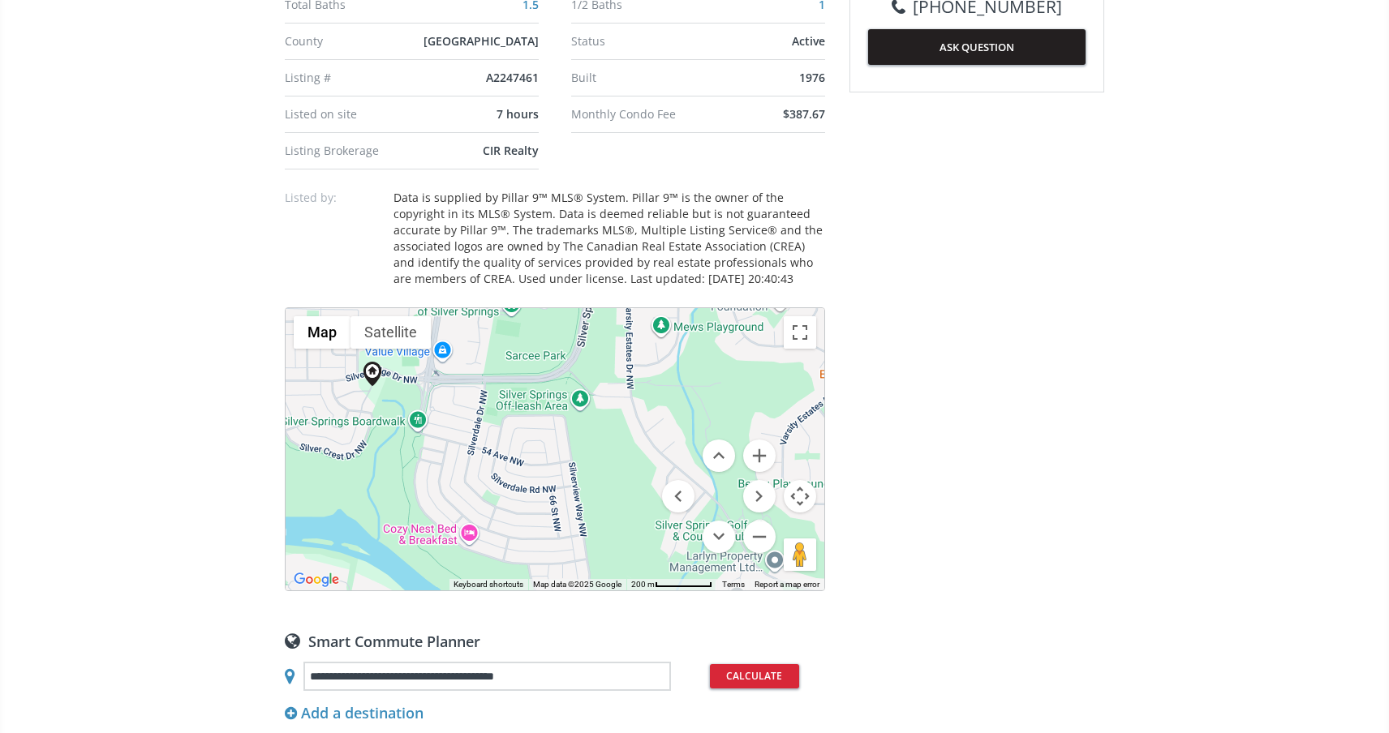
click at [738, 664] on button "Calculate" at bounding box center [754, 676] width 89 height 24
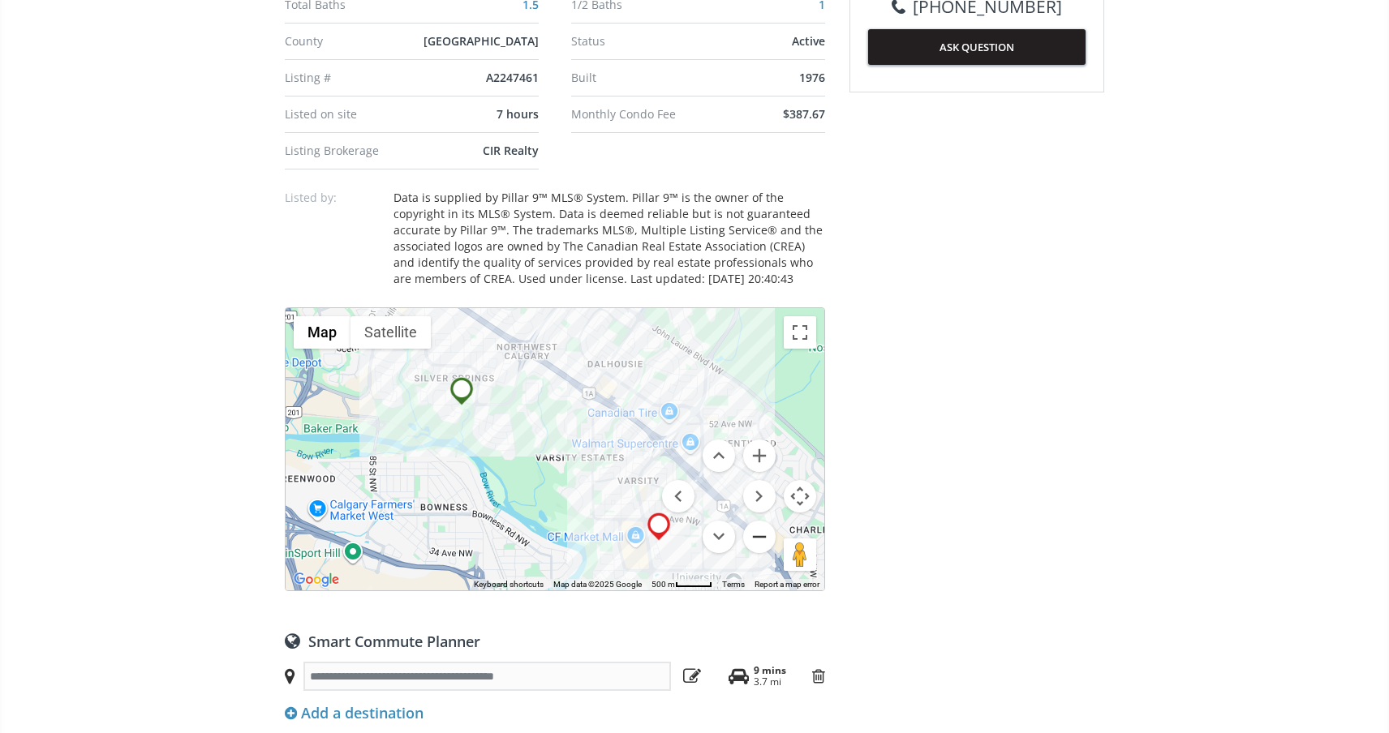
click at [749, 521] on button "Zoom out" at bounding box center [759, 537] width 32 height 32
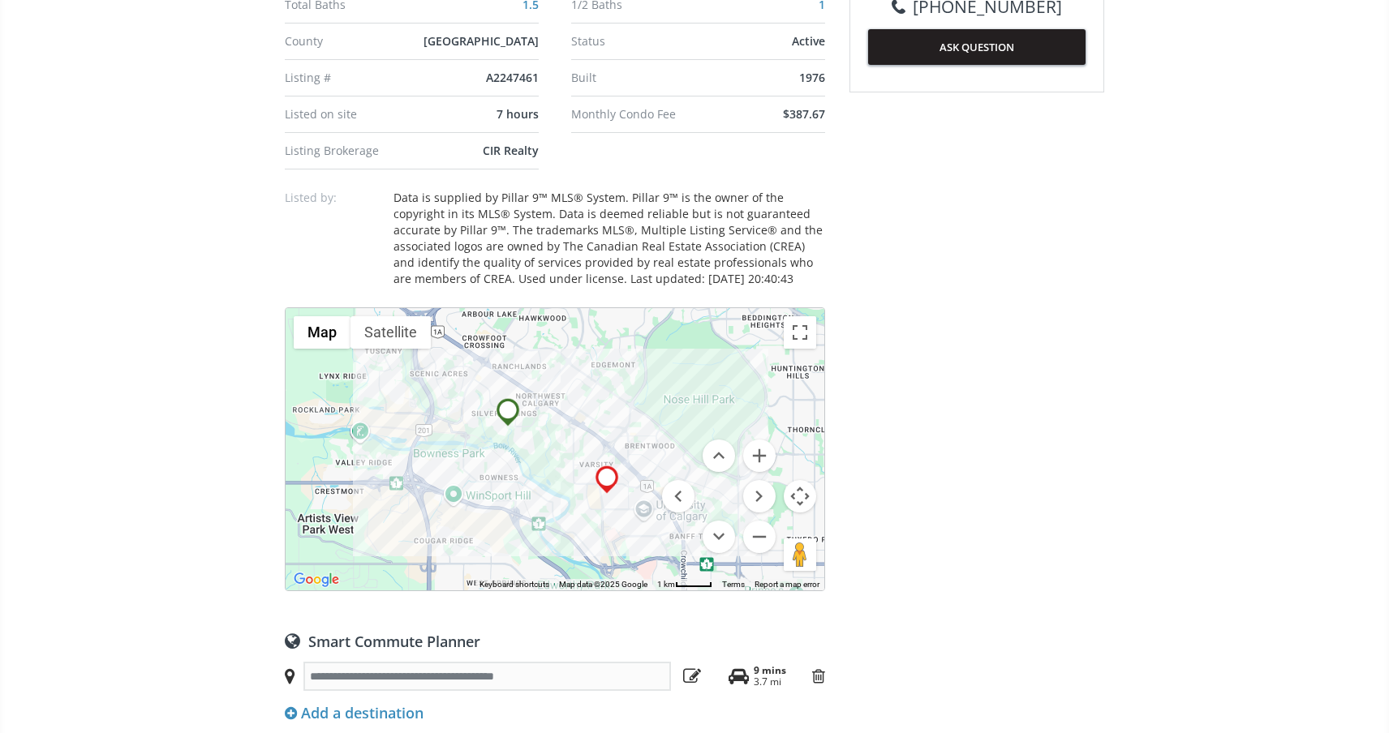
click at [754, 441] on menu at bounding box center [719, 497] width 114 height 114
click at [761, 440] on button "Zoom in" at bounding box center [759, 456] width 32 height 32
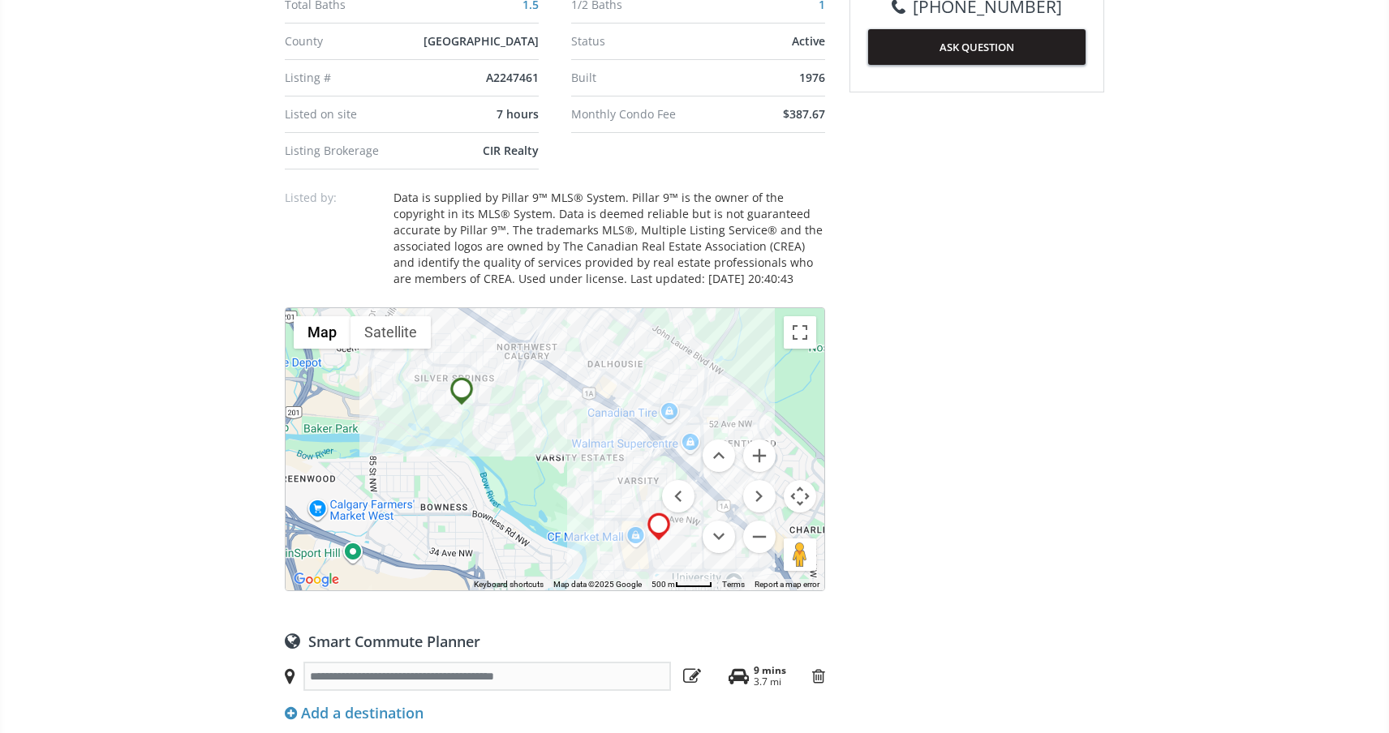
drag, startPoint x: 506, startPoint y: 514, endPoint x: 354, endPoint y: 377, distance: 205.1
click at [354, 377] on div "To navigate, press the arrow keys." at bounding box center [555, 449] width 539 height 282
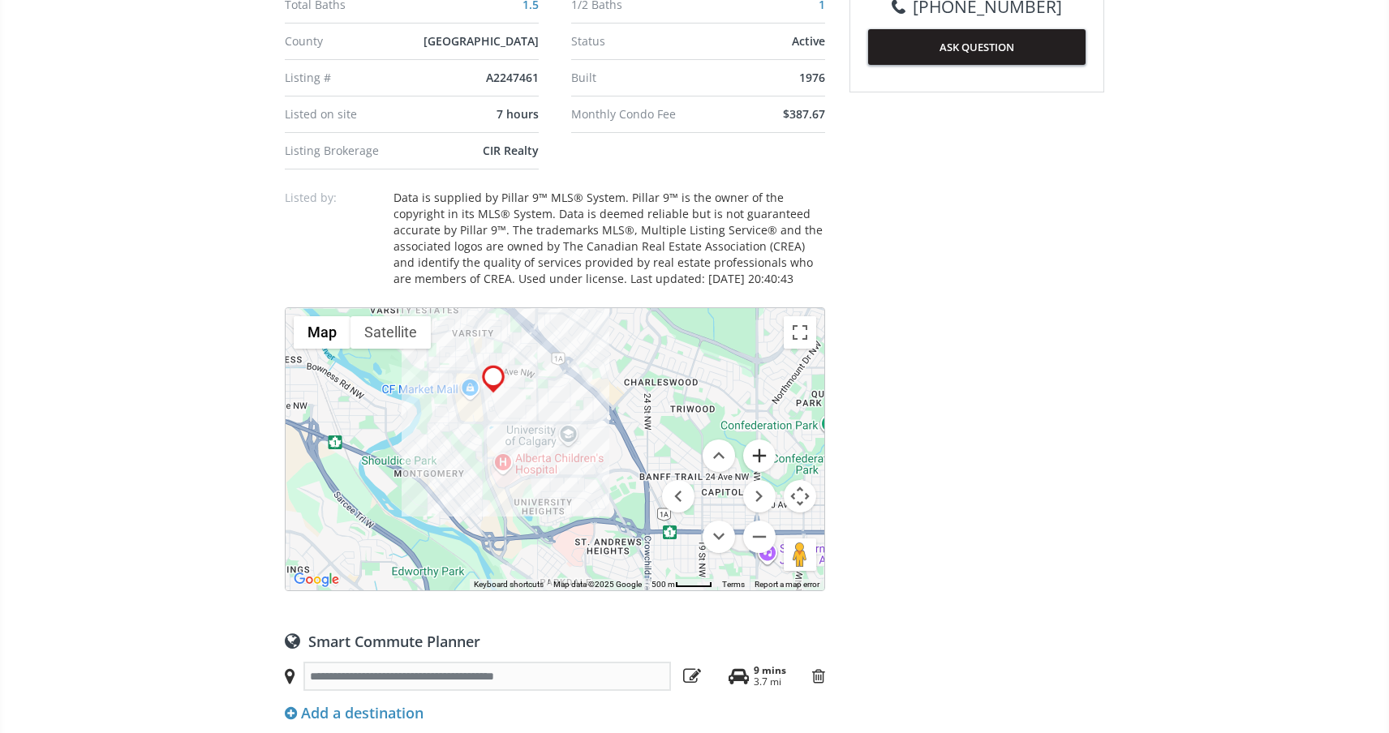
click at [768, 440] on button "Zoom in" at bounding box center [759, 456] width 32 height 32
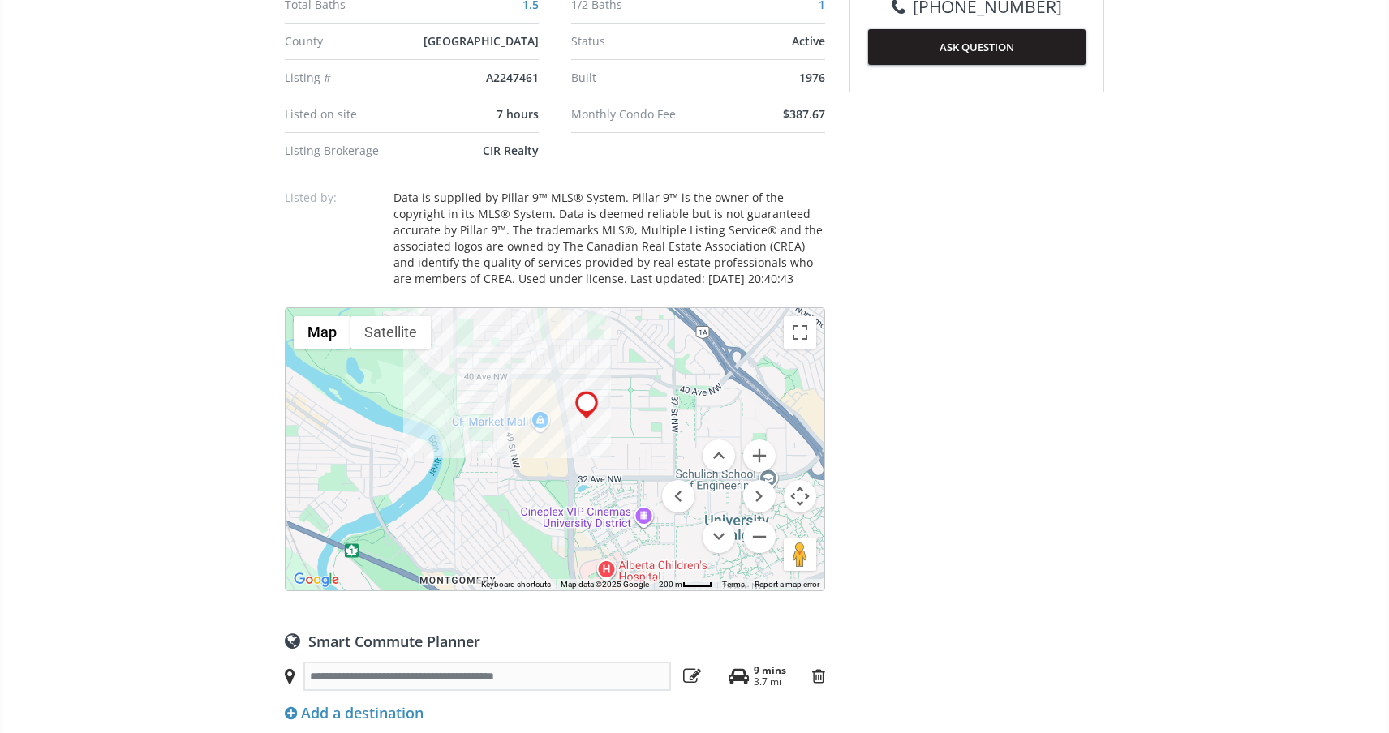
drag, startPoint x: 544, startPoint y: 383, endPoint x: 702, endPoint y: 464, distance: 177.1
click at [702, 464] on div "To navigate, press the arrow keys. Map Terrain Satellite Labels Keyboard shortc…" at bounding box center [555, 449] width 539 height 282
